Goal: Information Seeking & Learning: Learn about a topic

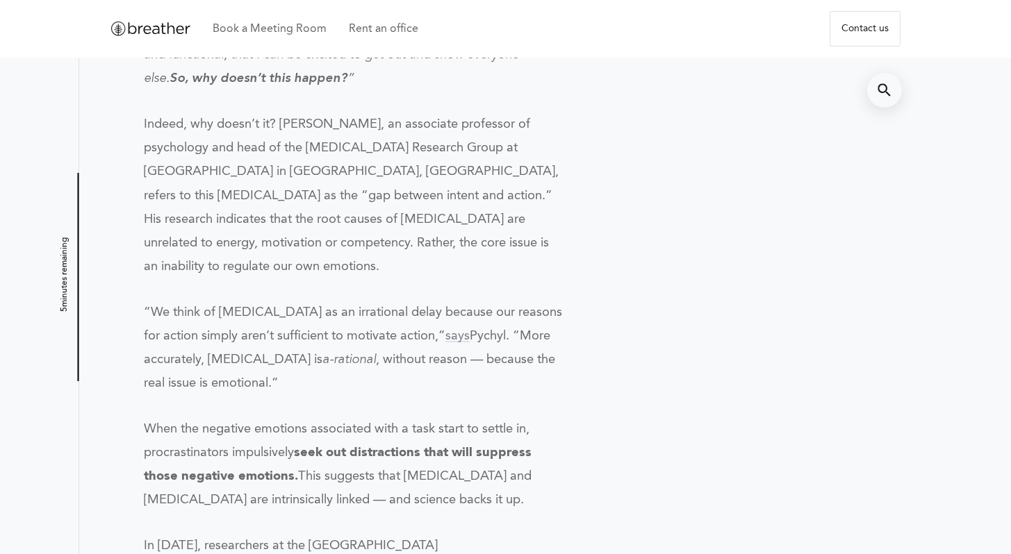
scroll to position [1009, 0]
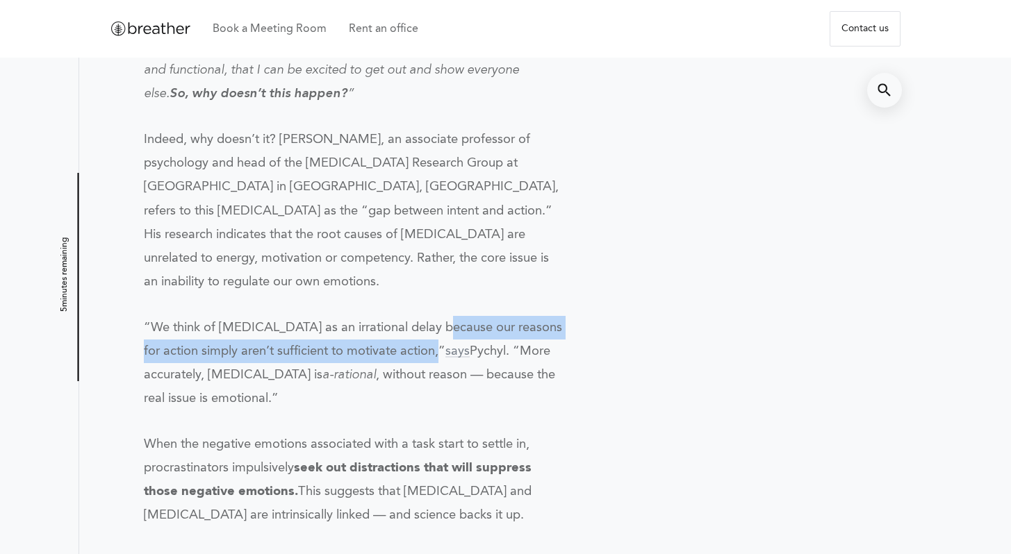
drag, startPoint x: 433, startPoint y: 304, endPoint x: 437, endPoint y: 327, distance: 23.3
click at [437, 327] on span "“We think of [MEDICAL_DATA] as an irrational delay because our reasons for acti…" at bounding box center [353, 340] width 418 height 36
copy span "because our reasons for action simply aren’t sufficient to motivate action"
drag, startPoint x: 203, startPoint y: 420, endPoint x: 301, endPoint y: 438, distance: 99.5
click at [301, 438] on p "When the negative emotions associated with a task start to settle in, procrasti…" at bounding box center [353, 480] width 419 height 94
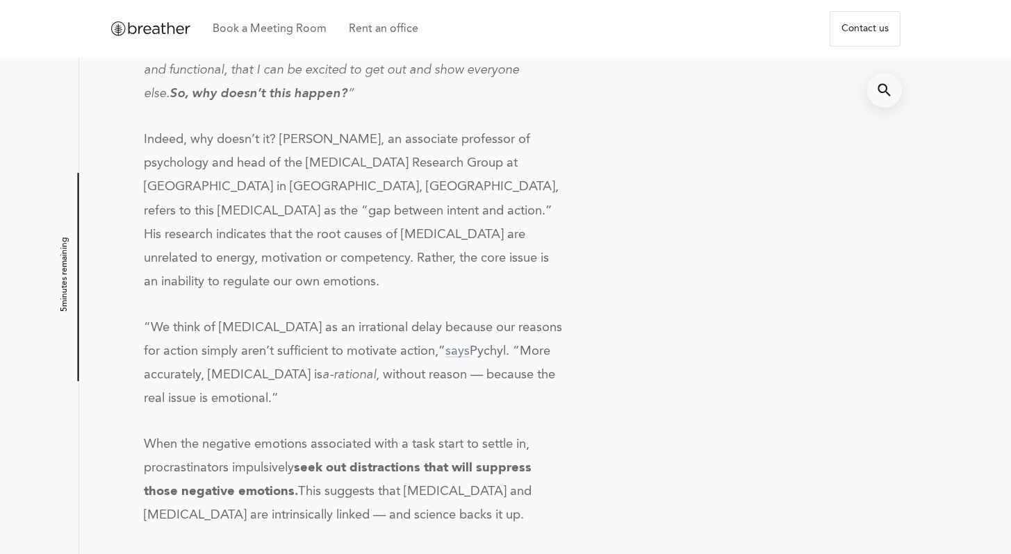
click at [327, 458] on p "When the negative emotions associated with a task start to settle in, procrasti…" at bounding box center [353, 480] width 419 height 94
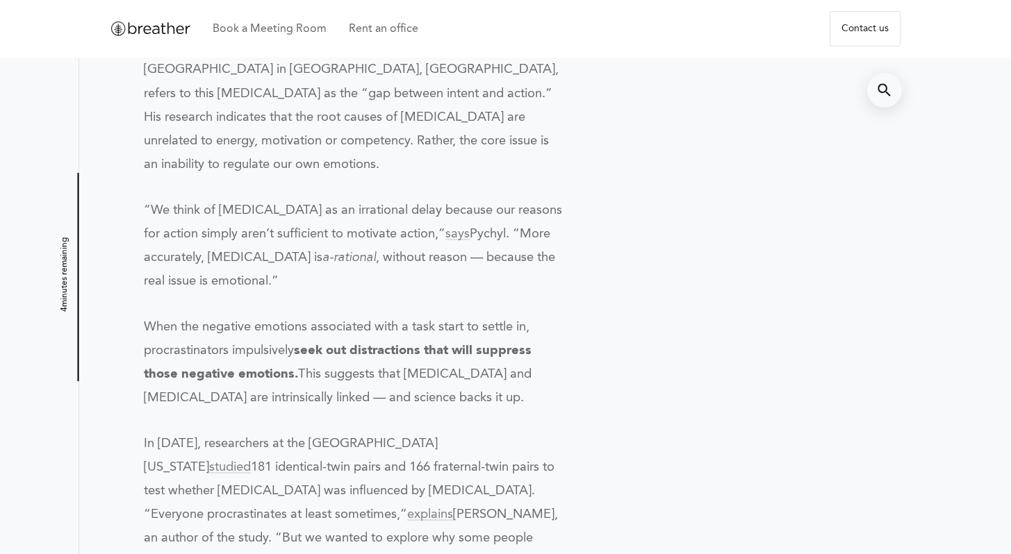
scroll to position [1132, 0]
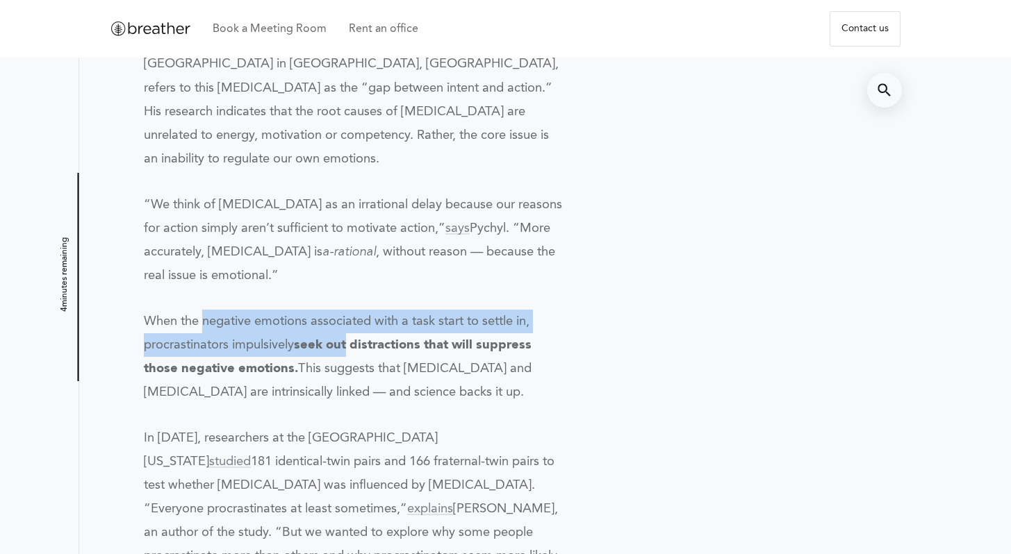
drag, startPoint x: 204, startPoint y: 295, endPoint x: 352, endPoint y: 320, distance: 149.3
click at [352, 320] on p "When the negative emotions associated with a task start to settle in, procrasti…" at bounding box center [353, 357] width 419 height 94
copy p "negative emotions associated with a task start to settle in, procrastinators im…"
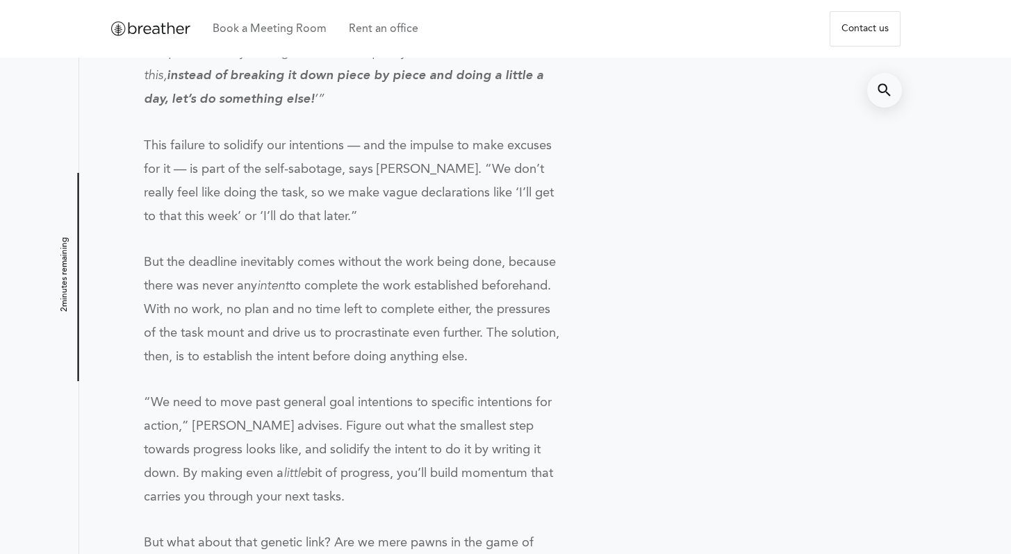
scroll to position [2263, 0]
